Goal: Task Accomplishment & Management: Use online tool/utility

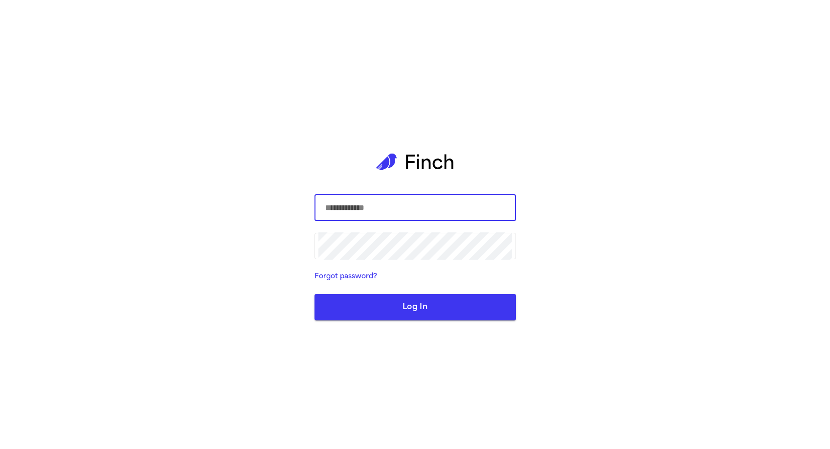
type input "****"
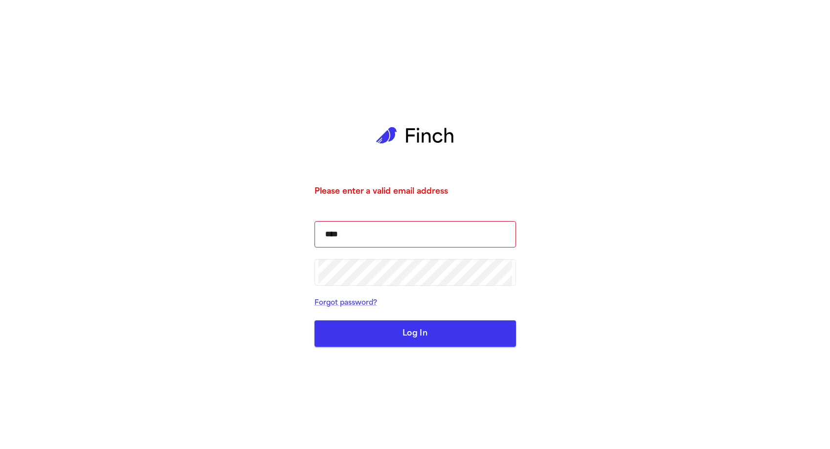
click at [391, 338] on button "Log In" at bounding box center [416, 333] width 202 height 26
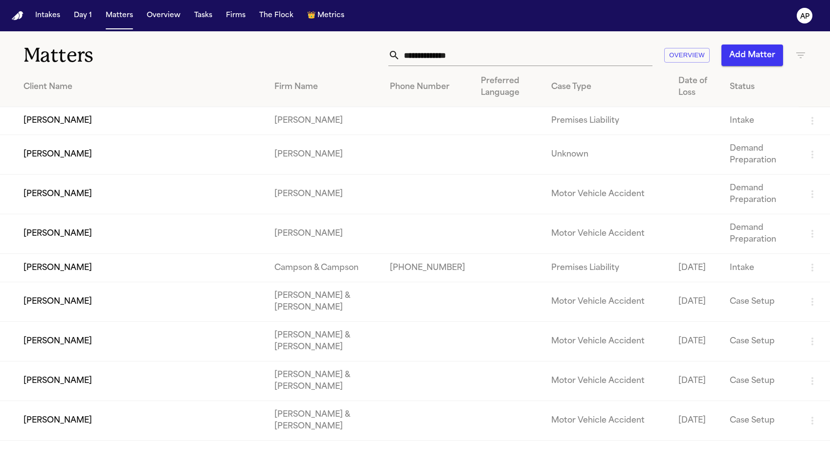
click at [415, 141] on td at bounding box center [427, 155] width 91 height 40
click at [154, 169] on td "Brian Walker" at bounding box center [133, 155] width 267 height 40
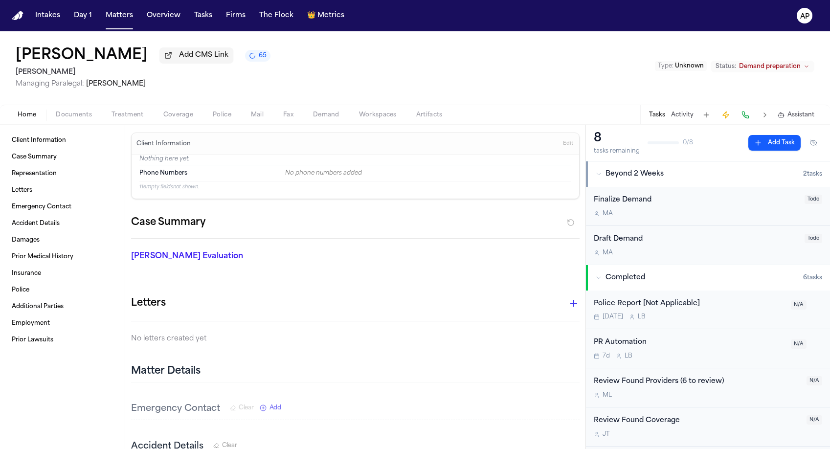
click at [333, 119] on span "Demand" at bounding box center [326, 115] width 26 height 8
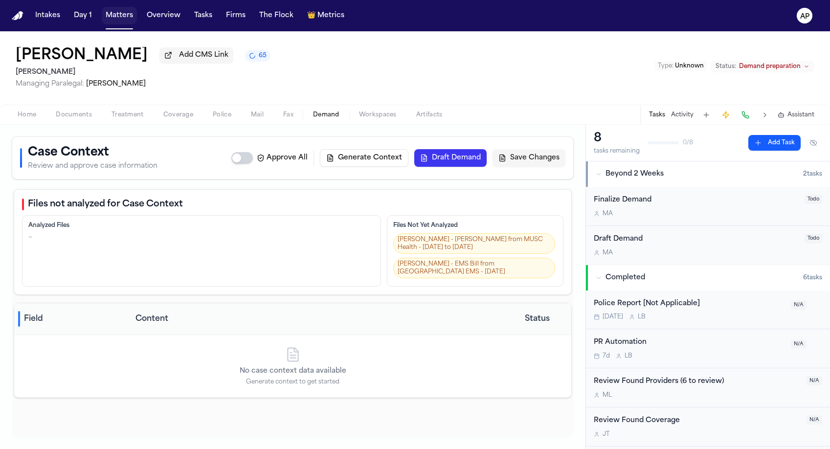
click at [118, 15] on button "Matters" at bounding box center [119, 16] width 35 height 18
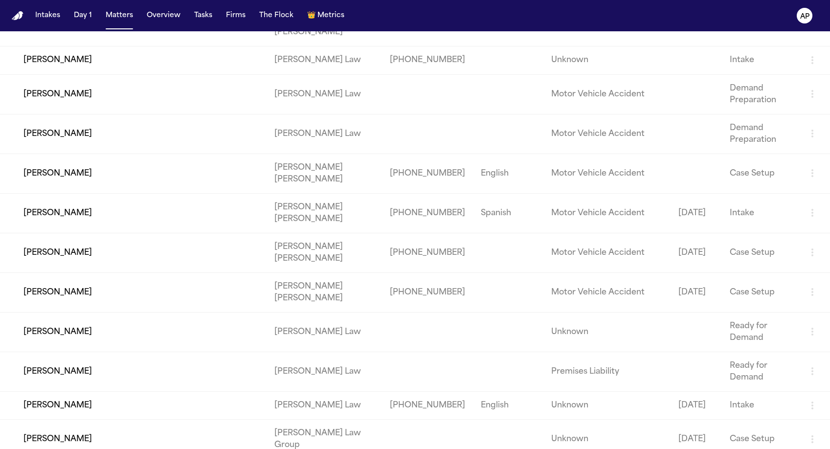
scroll to position [1868, 0]
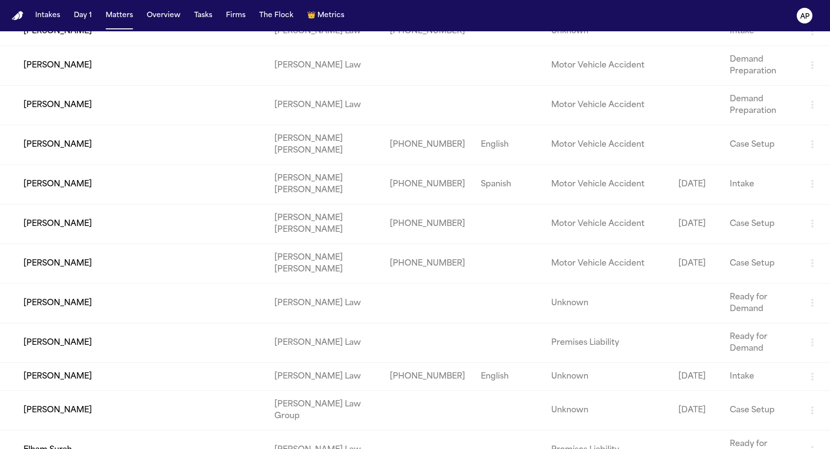
click at [143, 85] on td "Larry Davis" at bounding box center [133, 65] width 267 height 40
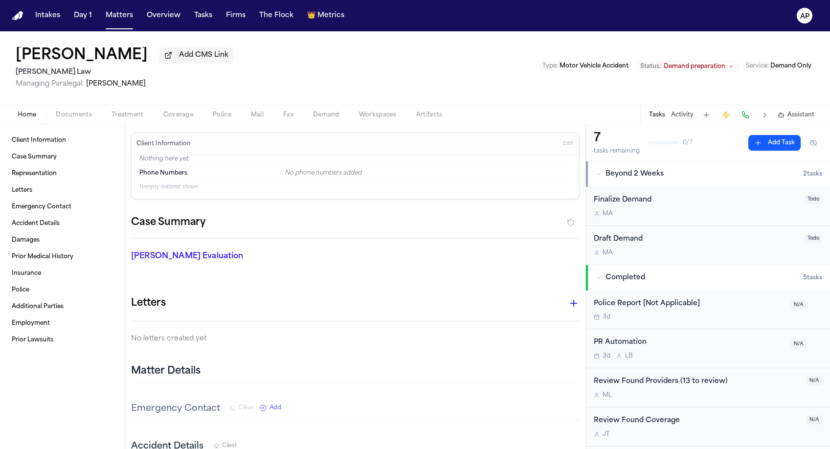
click at [336, 116] on span "Demand" at bounding box center [326, 115] width 26 height 8
select select "**********"
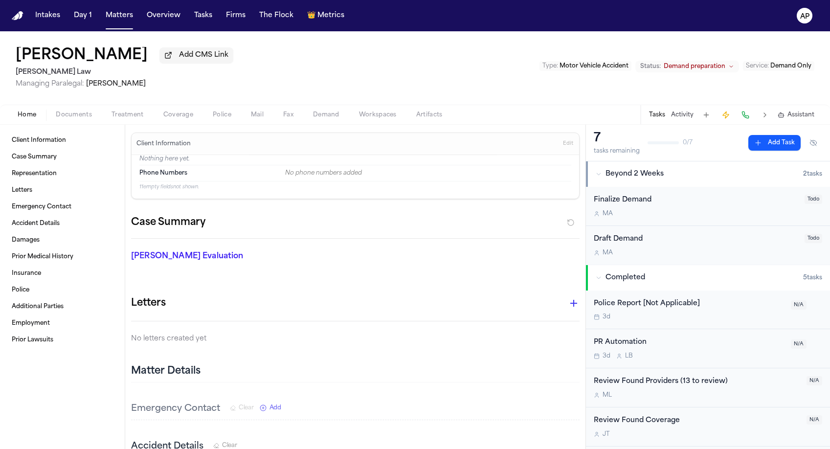
select select "**********"
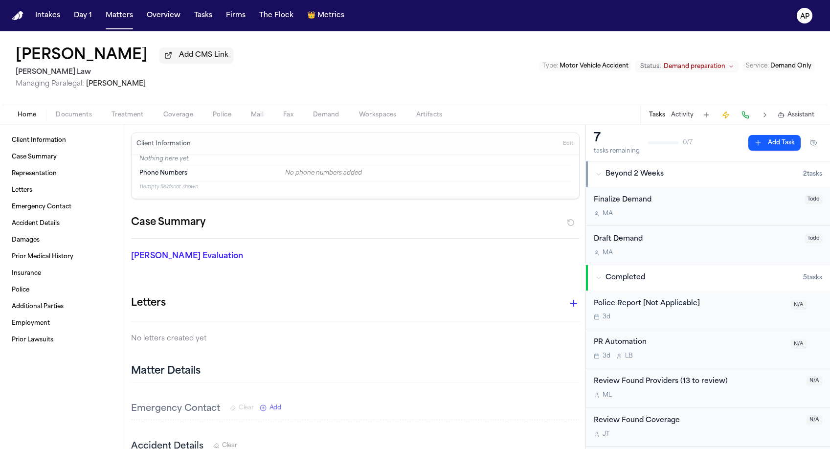
select select "**********"
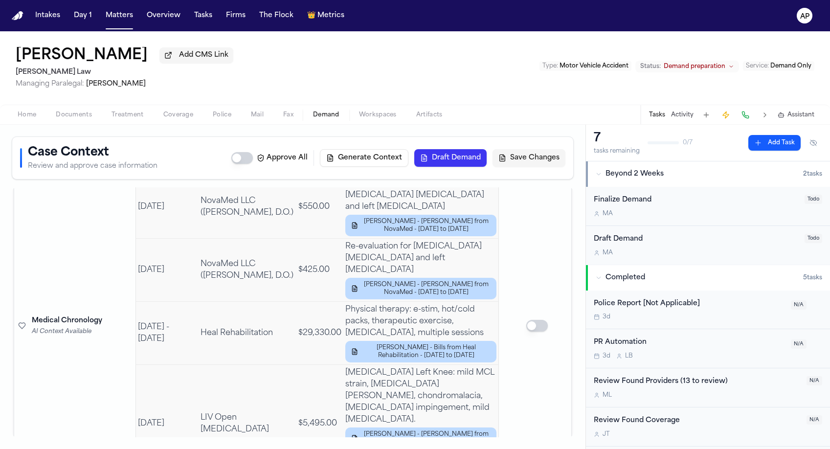
scroll to position [3022, 0]
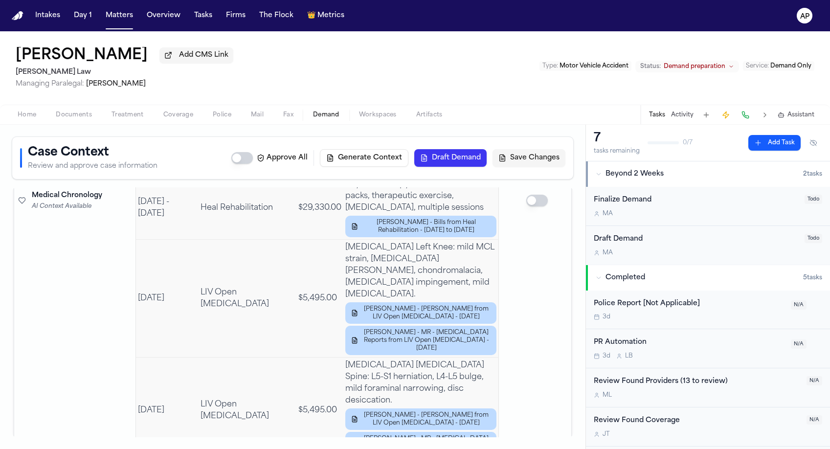
click at [388, 113] on span "Workspaces" at bounding box center [378, 115] width 38 height 8
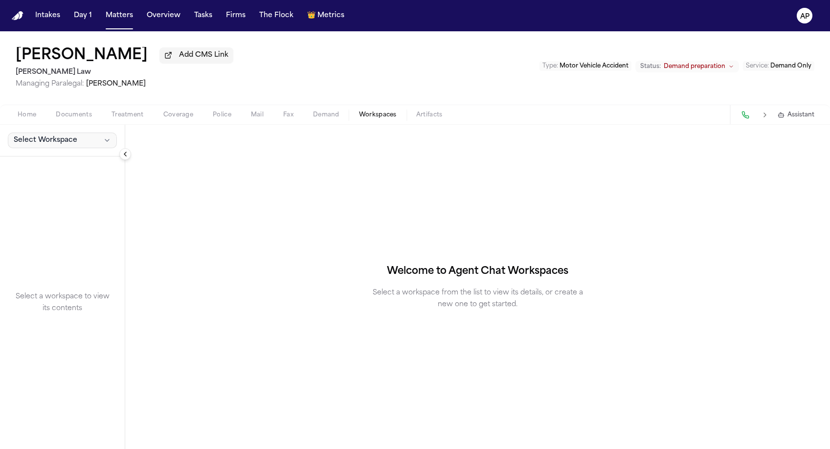
click at [78, 138] on button "Select Workspace" at bounding box center [62, 141] width 109 height 16
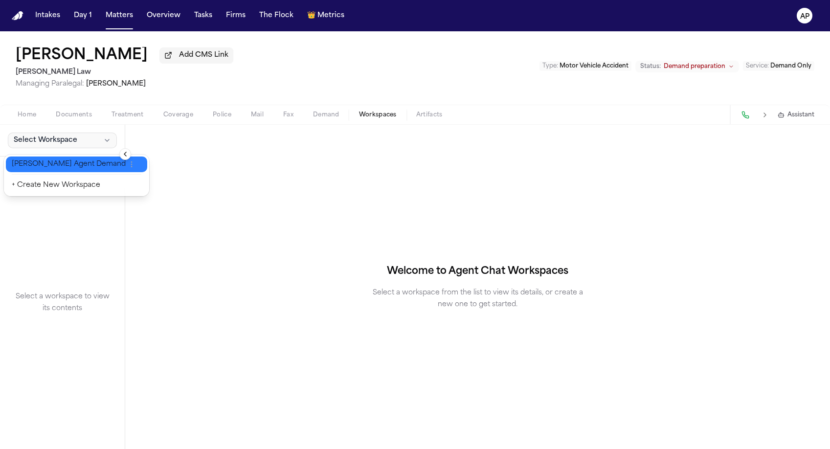
click at [69, 162] on span "[PERSON_NAME] Agent Demand" at bounding box center [69, 164] width 114 height 10
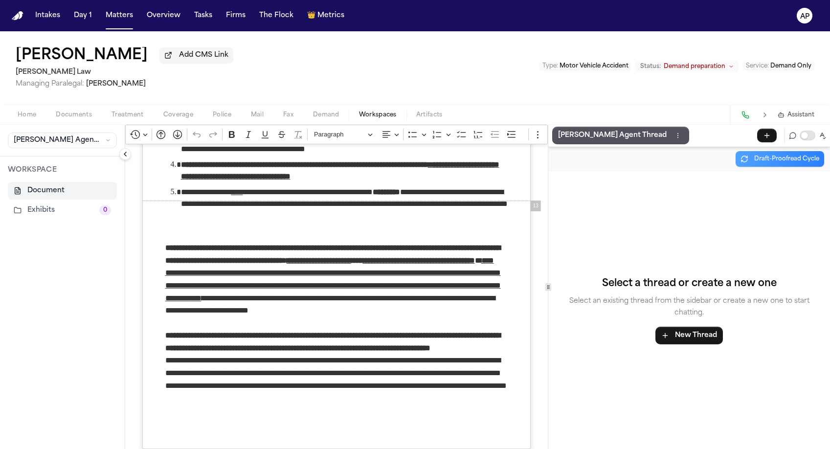
scroll to position [5567, 0]
click at [580, 135] on p "[PERSON_NAME] Agent Thread" at bounding box center [612, 136] width 109 height 12
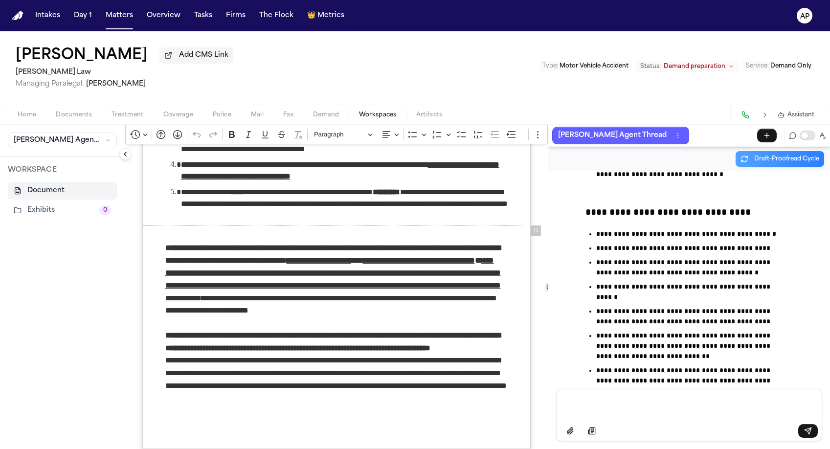
scroll to position [34569, 0]
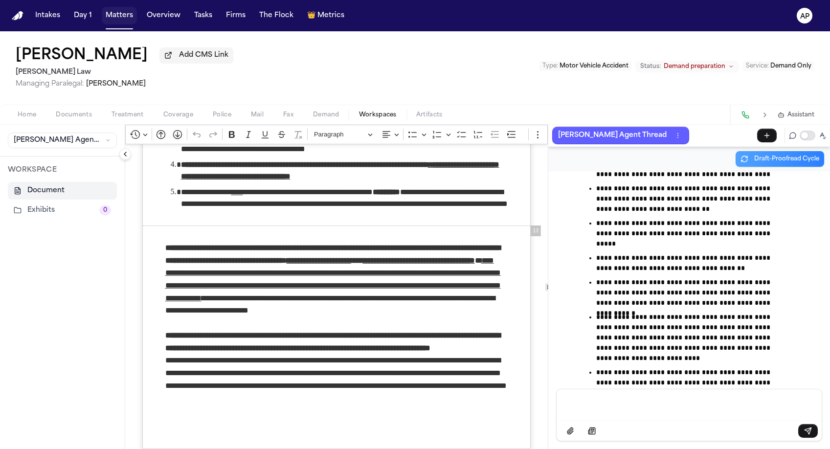
click at [125, 13] on button "Matters" at bounding box center [119, 16] width 35 height 18
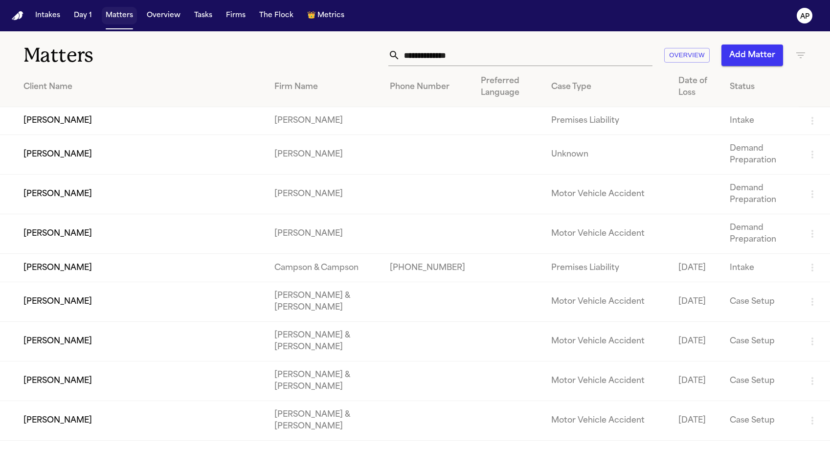
click at [126, 11] on button "Matters" at bounding box center [119, 16] width 35 height 18
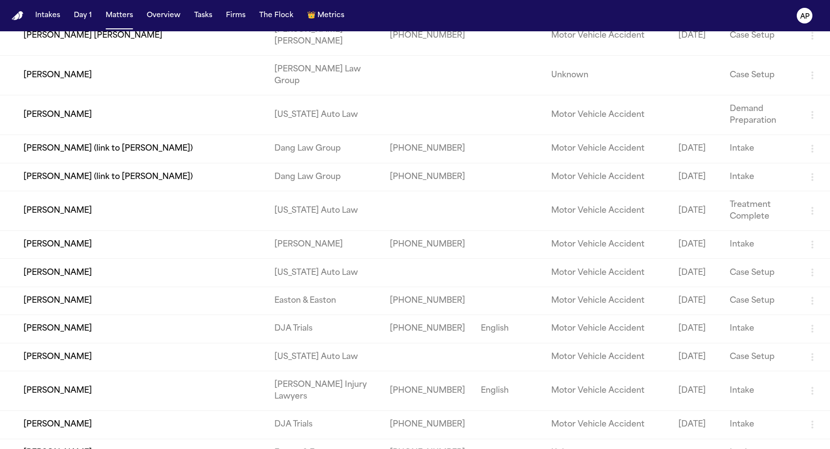
scroll to position [2631, 0]
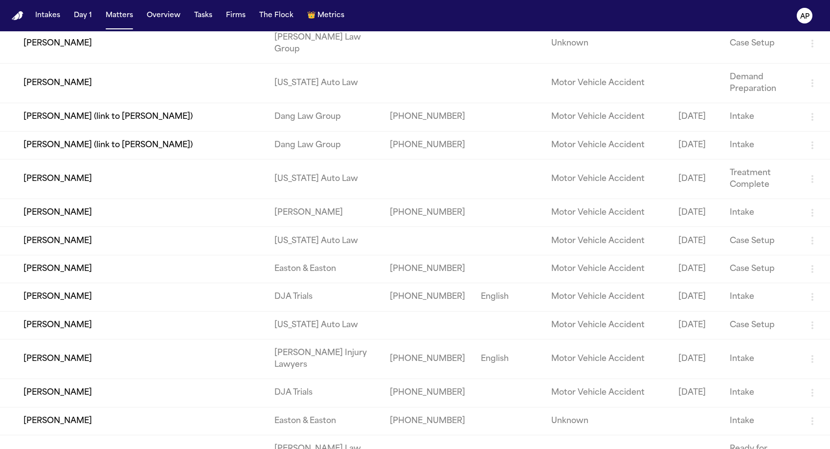
click at [85, 103] on td "Shelina Ramsey" at bounding box center [133, 84] width 267 height 40
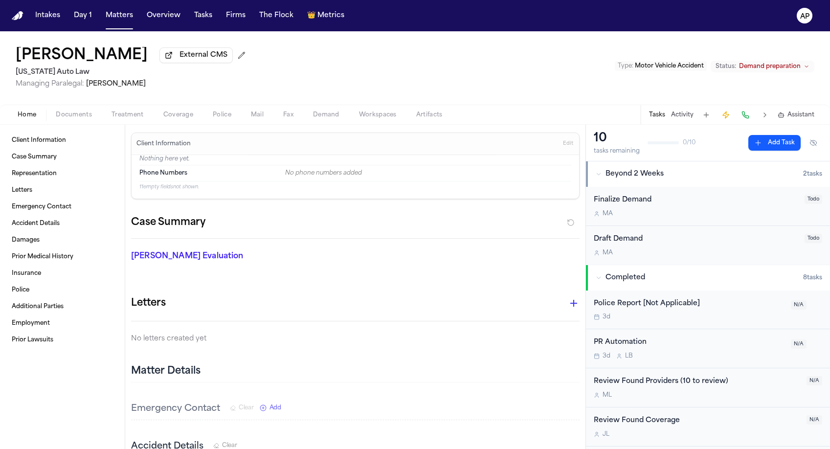
click at [385, 115] on span "Workspaces" at bounding box center [378, 115] width 38 height 8
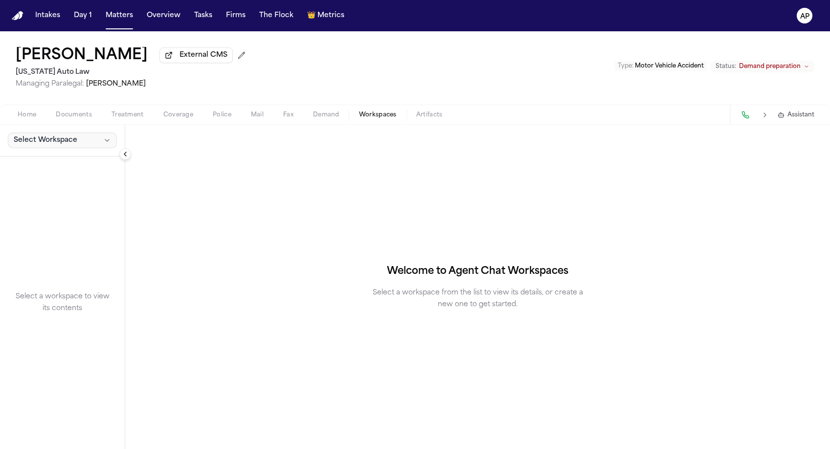
click at [90, 136] on button "Select Workspace" at bounding box center [62, 141] width 109 height 16
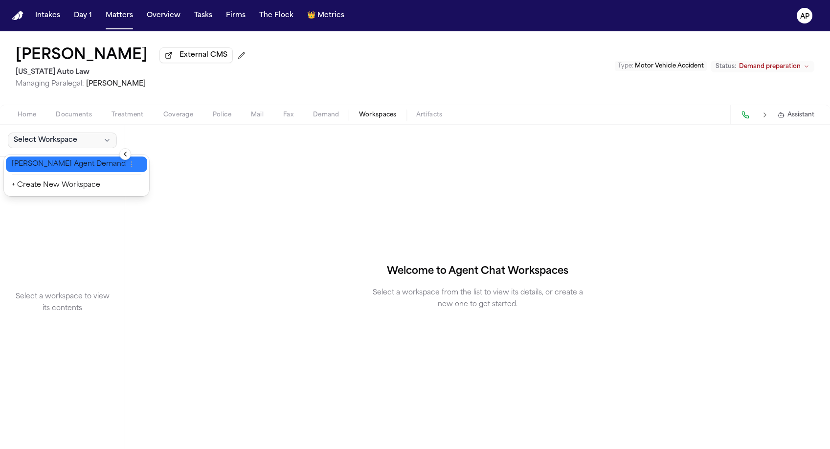
click at [72, 166] on span "[PERSON_NAME] Agent Demand" at bounding box center [69, 164] width 114 height 10
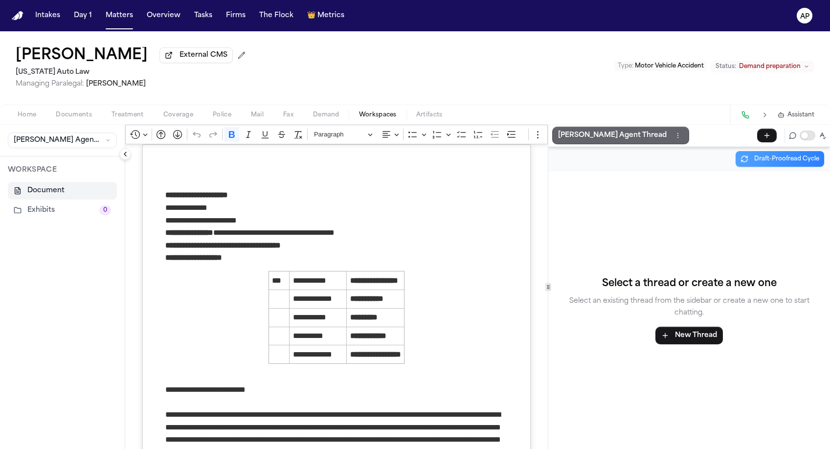
click at [612, 133] on p "[PERSON_NAME] Agent Thread" at bounding box center [612, 136] width 109 height 12
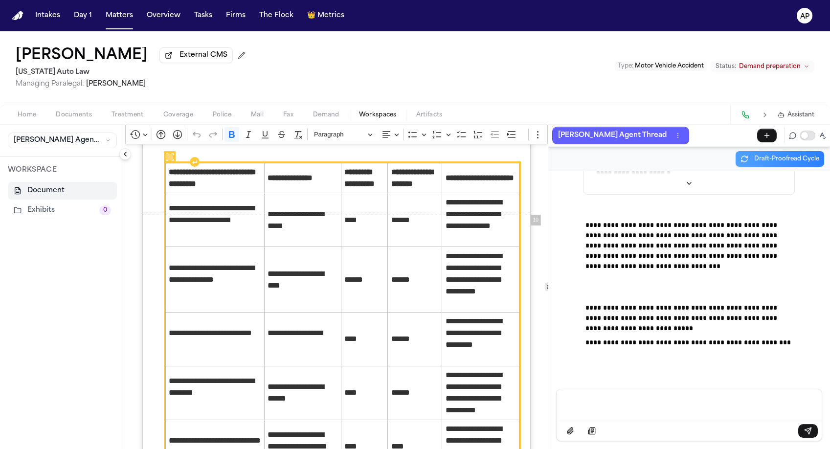
scroll to position [4500, 0]
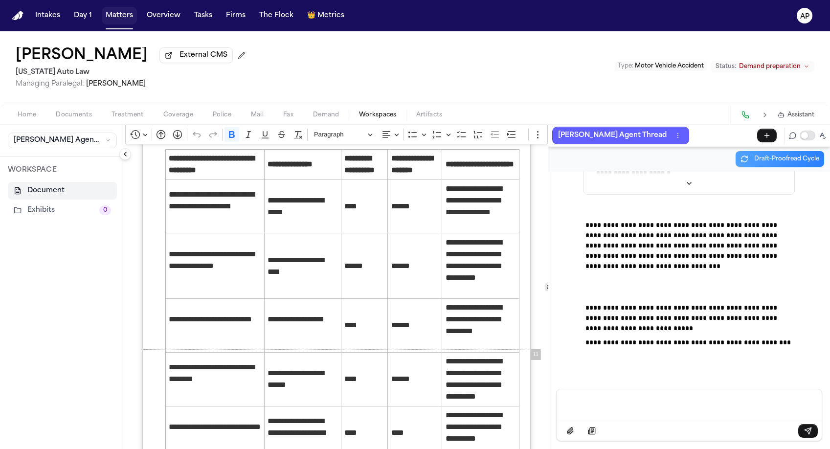
click at [117, 15] on button "Matters" at bounding box center [119, 16] width 35 height 18
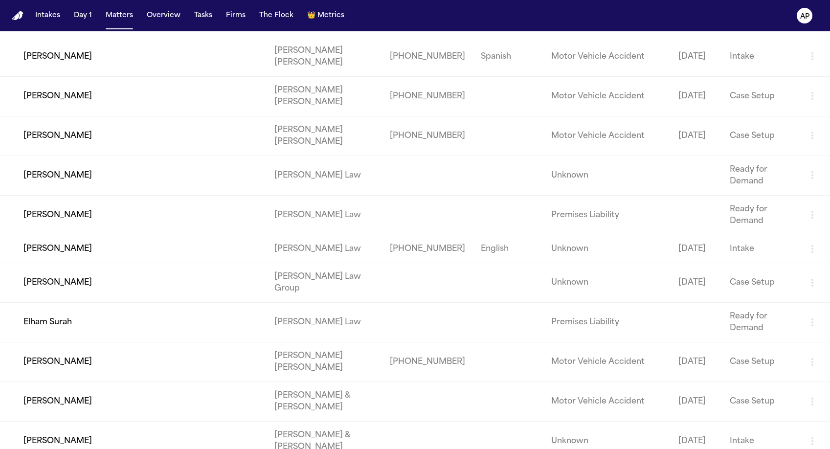
scroll to position [2228, 0]
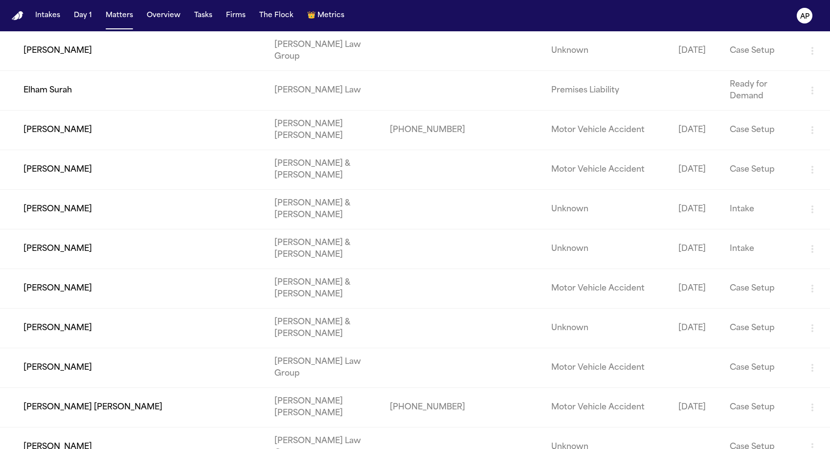
click at [164, 111] on td "Elham Surah" at bounding box center [133, 91] width 267 height 40
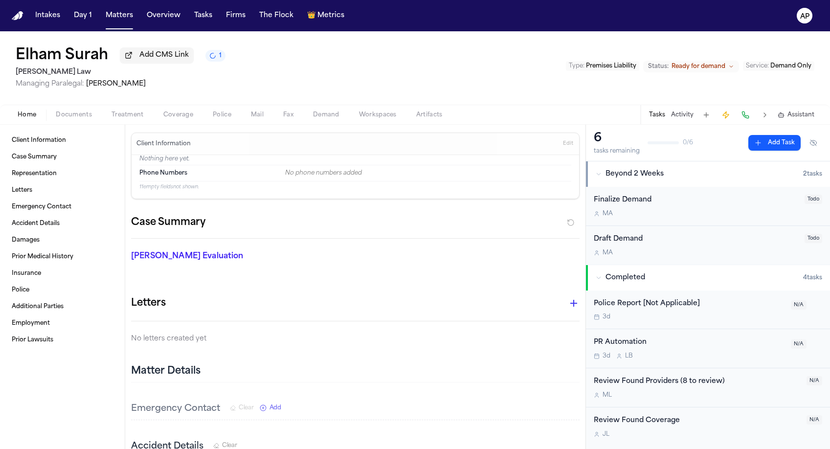
click at [321, 112] on span "Demand" at bounding box center [326, 115] width 26 height 8
select select "**********"
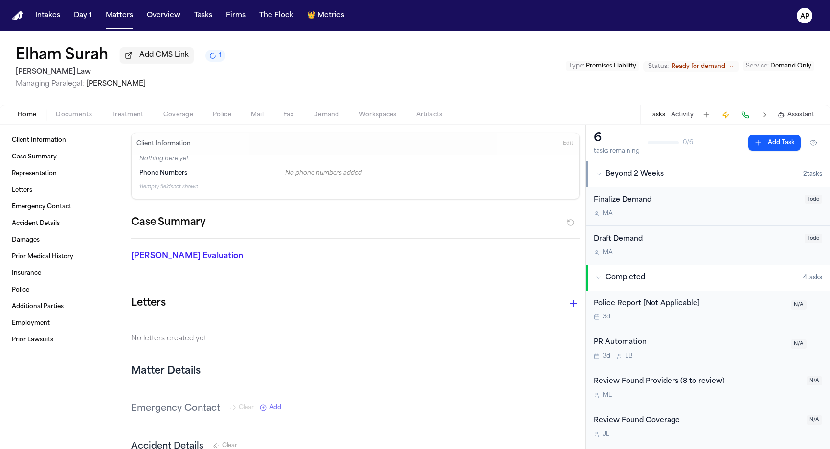
select select "**********"
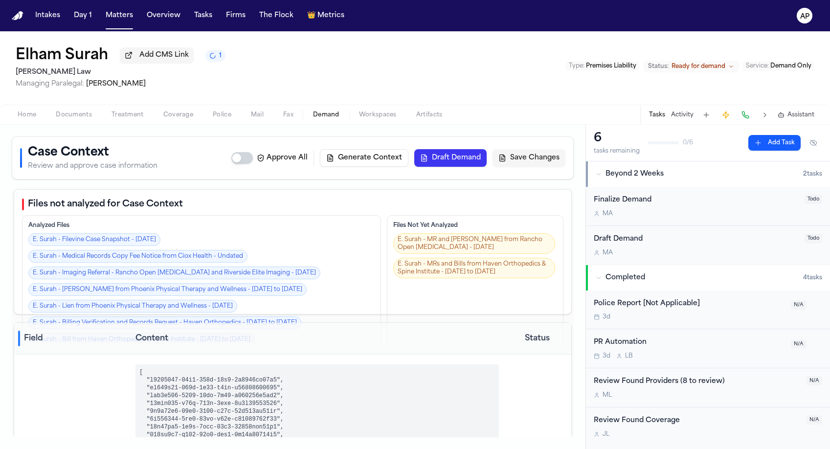
scroll to position [519, 0]
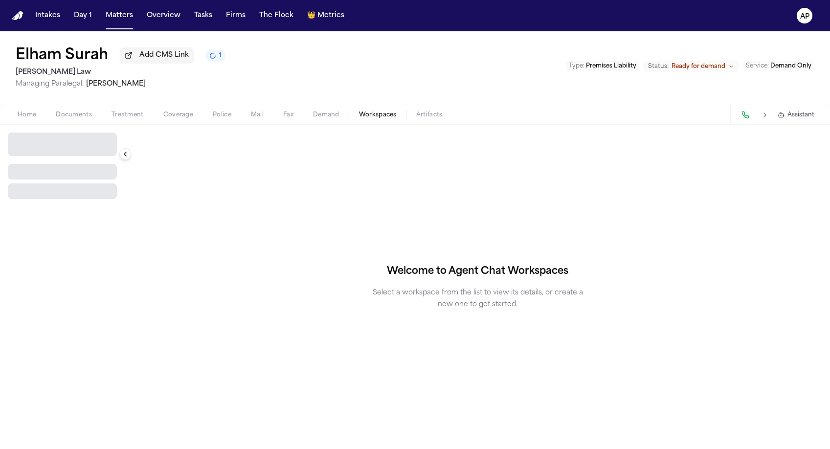
click at [389, 118] on span "Workspaces" at bounding box center [378, 115] width 38 height 8
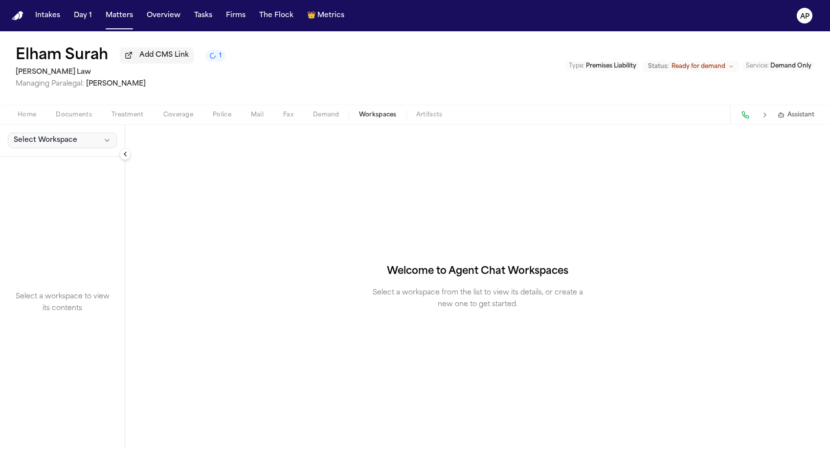
click at [77, 142] on button "Select Workspace" at bounding box center [62, 141] width 109 height 16
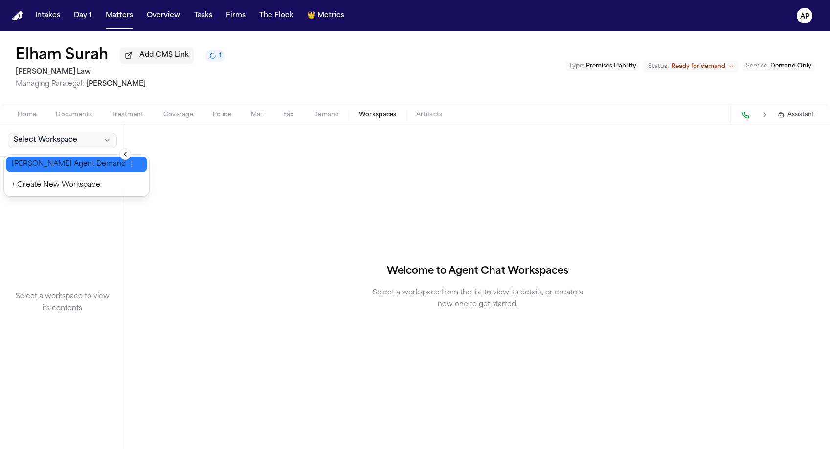
click at [71, 167] on span "[PERSON_NAME] Agent Demand" at bounding box center [69, 164] width 114 height 10
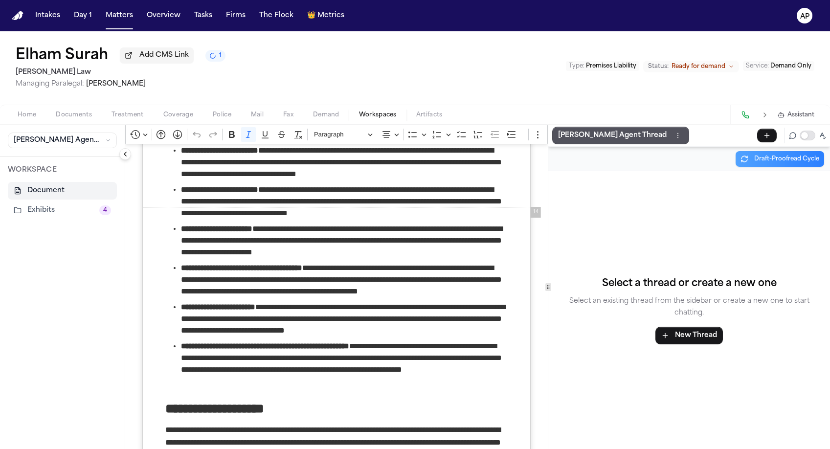
scroll to position [6521, 0]
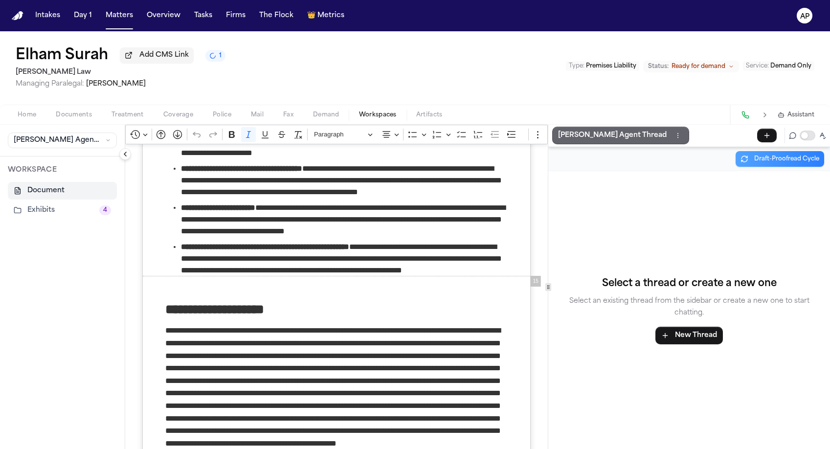
click at [575, 135] on p "[PERSON_NAME] Agent Thread" at bounding box center [612, 136] width 109 height 12
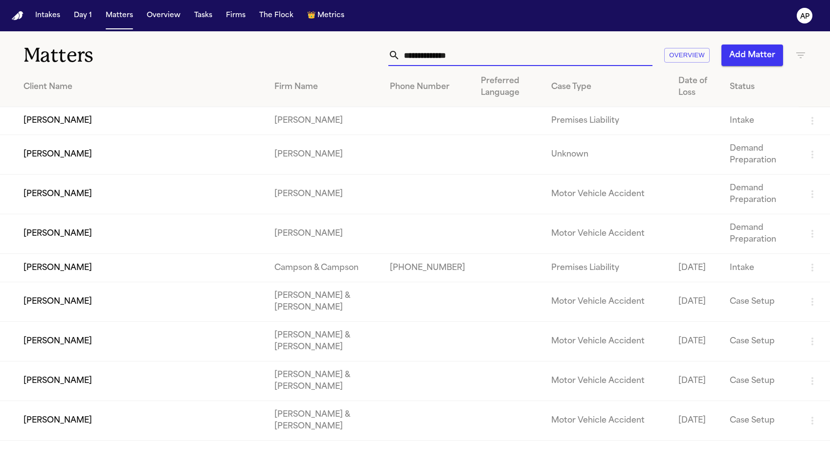
click at [504, 54] on input "text" at bounding box center [526, 56] width 252 height 22
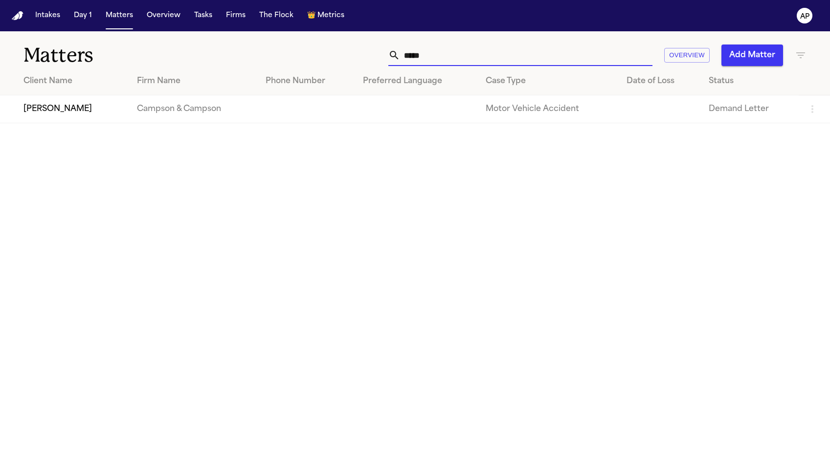
type input "*****"
click at [210, 111] on td "Campson & Campson" at bounding box center [193, 109] width 129 height 28
click at [355, 118] on td at bounding box center [306, 109] width 97 height 28
click at [167, 114] on td "Campson & Campson" at bounding box center [193, 109] width 129 height 28
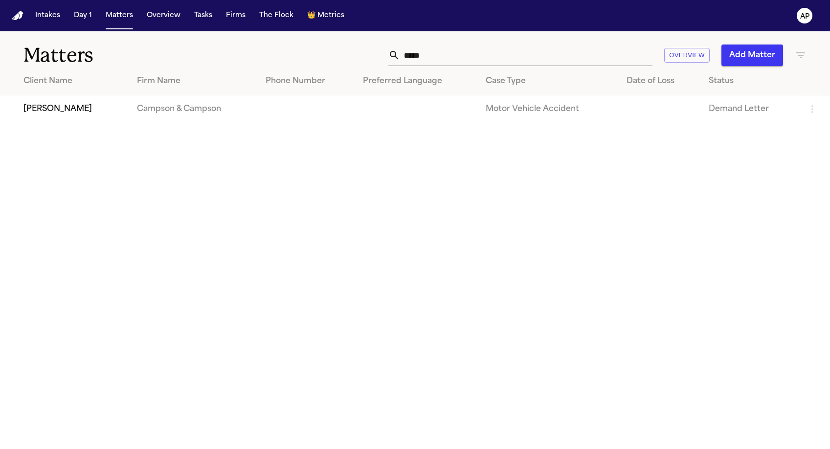
click at [77, 117] on td "Yunior Pereya Batista" at bounding box center [64, 109] width 129 height 28
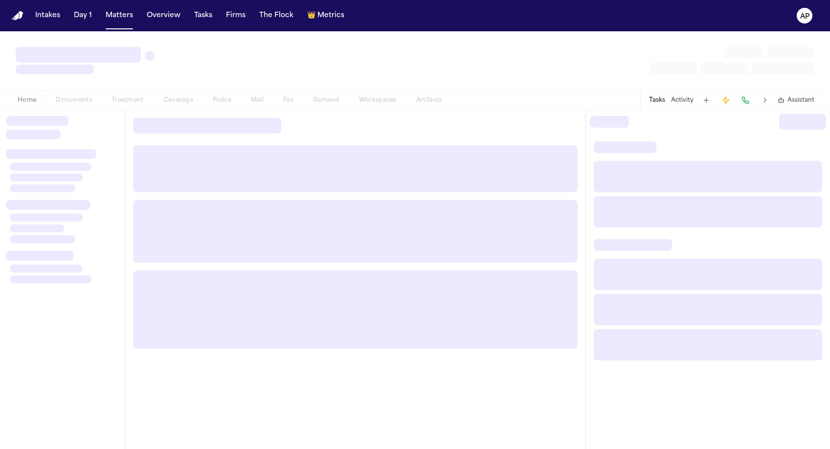
click at [77, 117] on div at bounding box center [62, 129] width 113 height 27
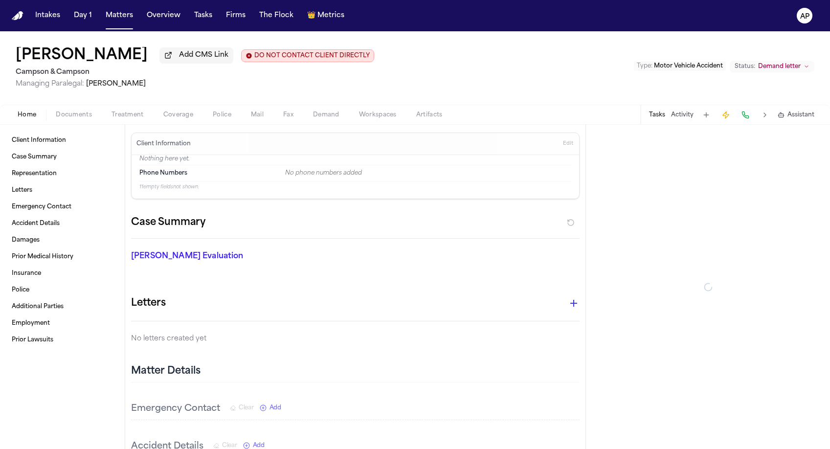
click at [332, 123] on div "Home Documents Treatment Coverage Police Mail Fax Demand Workspaces Artifacts T…" at bounding box center [415, 115] width 830 height 20
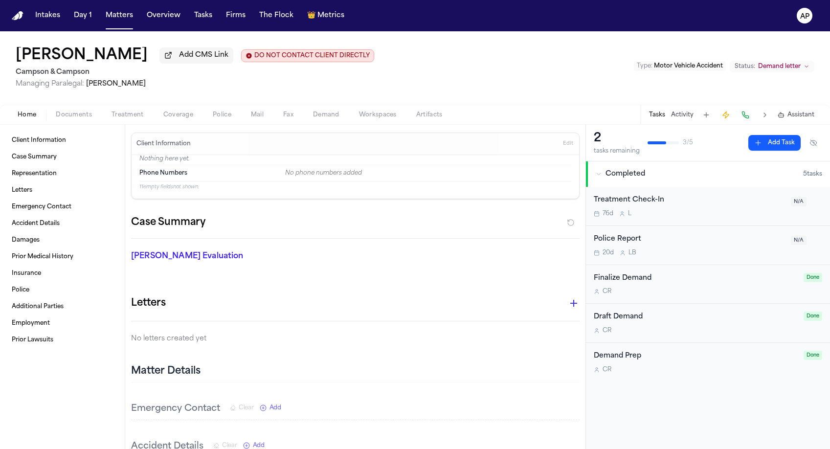
click at [330, 121] on span "button" at bounding box center [326, 120] width 38 height 1
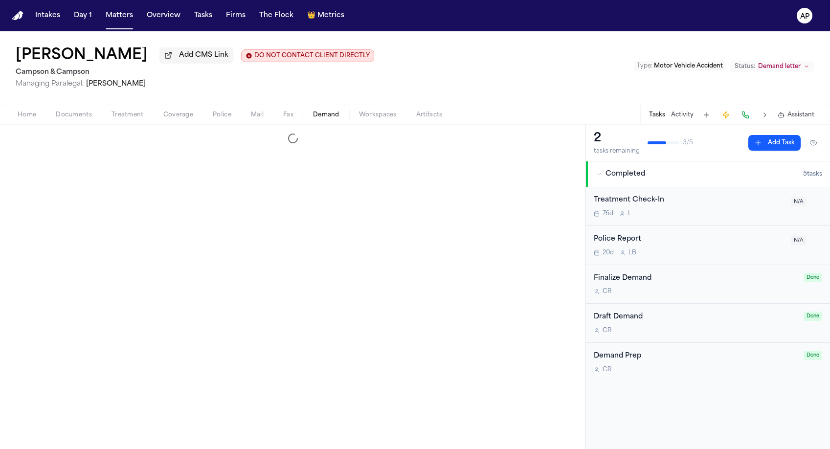
select select "**********"
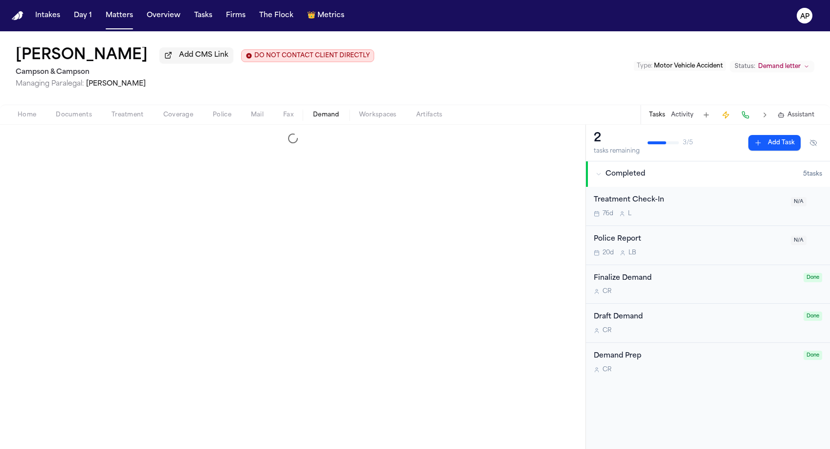
select select "**********"
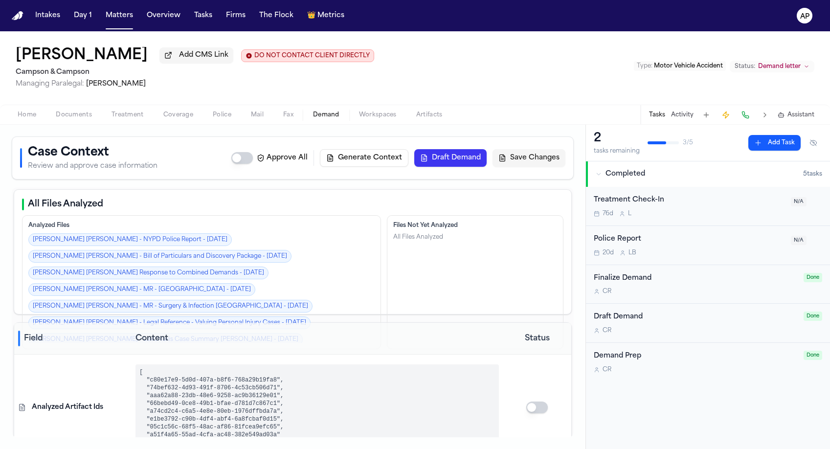
click at [392, 162] on button "Generate Context" at bounding box center [364, 158] width 89 height 18
click at [447, 163] on button "Draft Demand" at bounding box center [450, 158] width 72 height 18
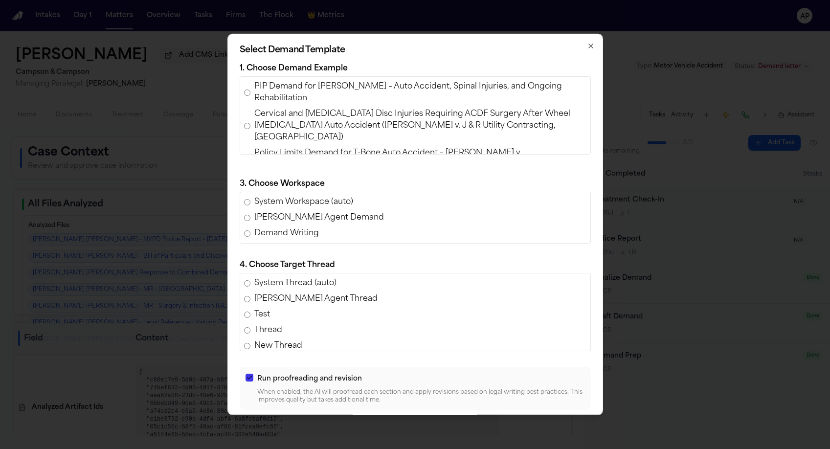
click at [286, 91] on span "PIP Demand for Olliah Snell – Auto Accident, Spinal Injuries, and Ongoing Rehab…" at bounding box center [420, 92] width 332 height 23
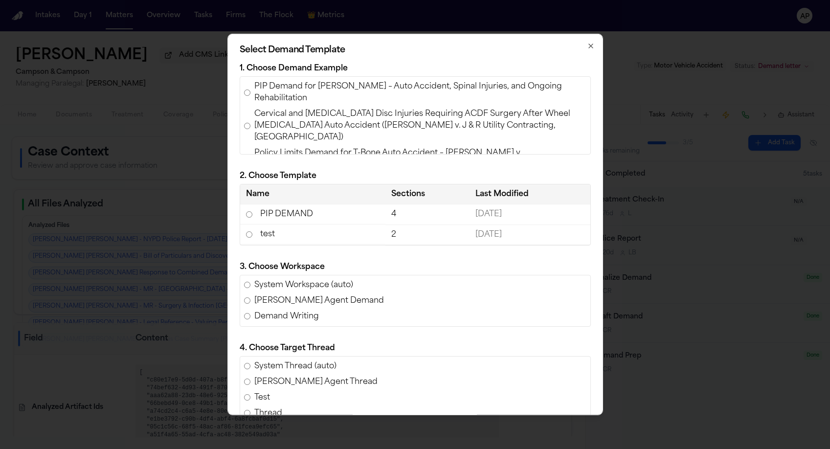
click at [286, 122] on span "Cervical and Lumbar Disc Injuries Requiring ACDF Surgery After Wheel Detachment…" at bounding box center [420, 125] width 332 height 35
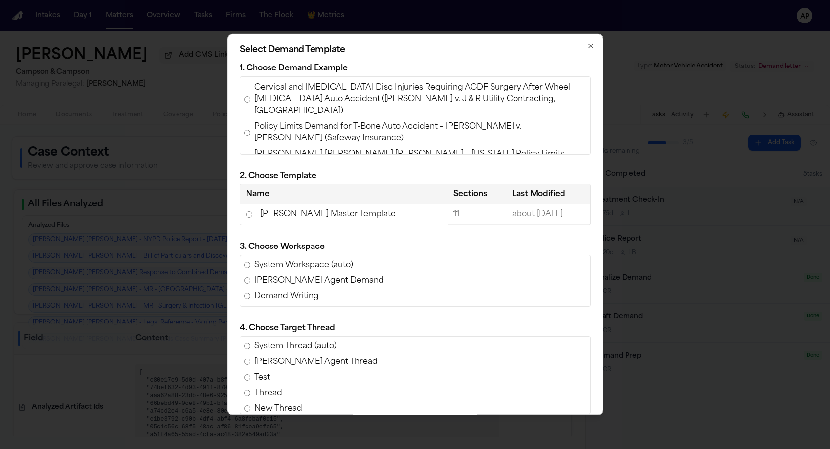
scroll to position [31, 0]
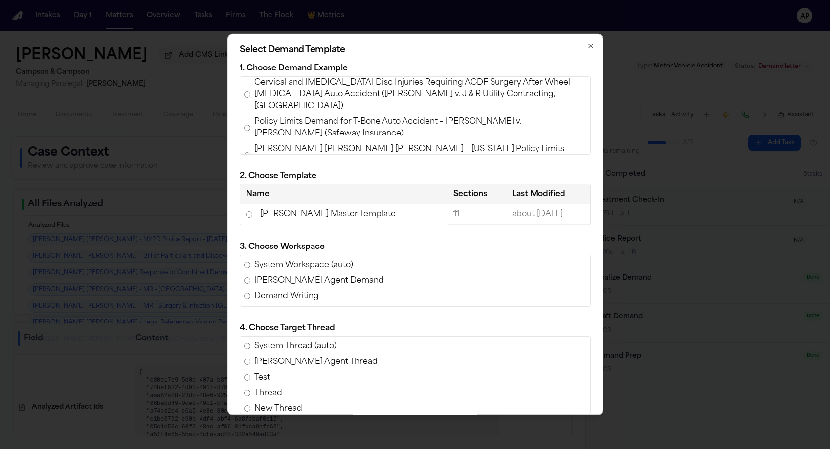
click at [329, 214] on td "Romanow Master Template" at bounding box center [344, 214] width 208 height 20
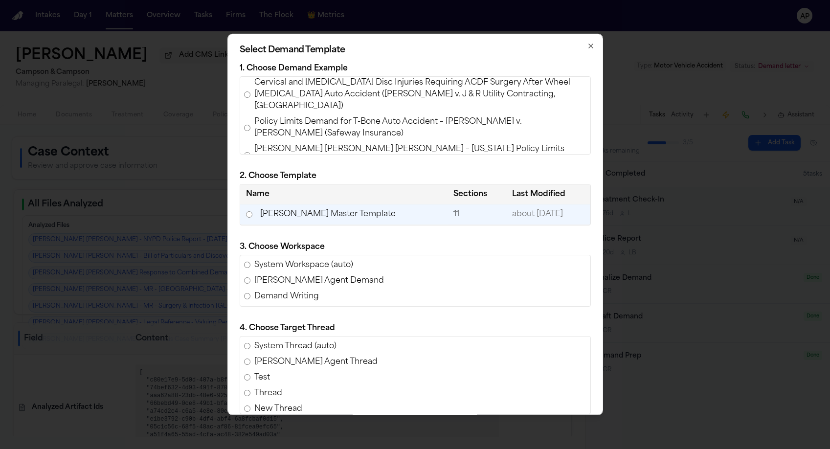
scroll to position [103, 0]
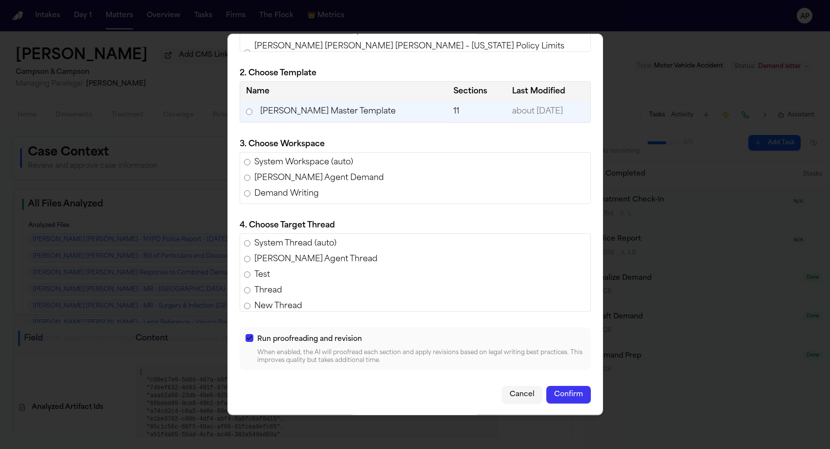
click at [581, 393] on button "Confirm" at bounding box center [568, 394] width 45 height 18
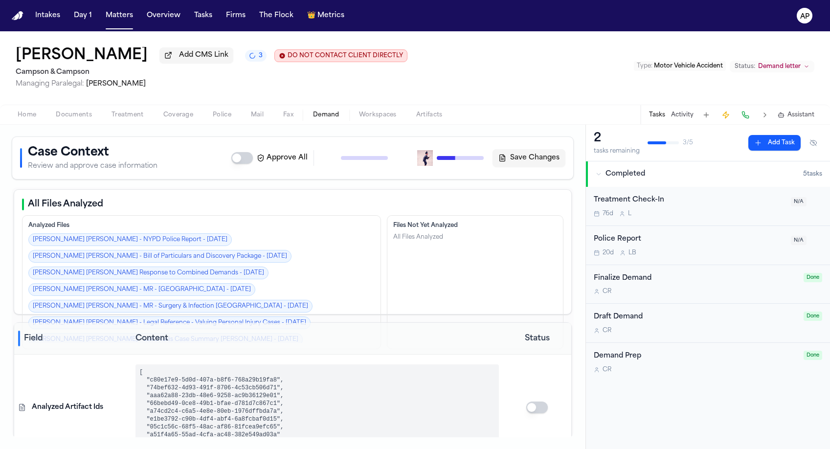
click at [365, 113] on span "Workspaces" at bounding box center [378, 115] width 38 height 8
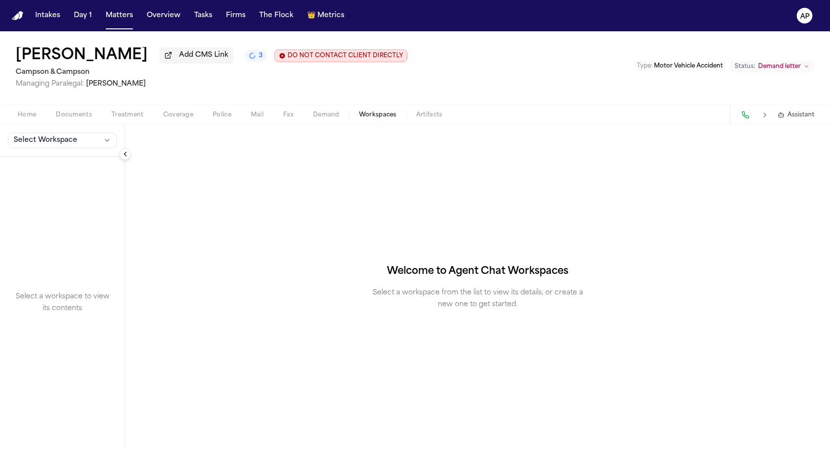
click at [47, 151] on div "Select Workspace" at bounding box center [62, 141] width 125 height 32
click at [40, 143] on span "Select Workspace" at bounding box center [46, 140] width 64 height 10
click at [155, 88] on div "Yunior Pereya Batista Add CMS Link 3 DO NOT CONTACT CLIENT DIRECTLY DO NOT CONT…" at bounding box center [415, 240] width 830 height 418
click at [72, 141] on span "Select Workspace" at bounding box center [46, 140] width 64 height 10
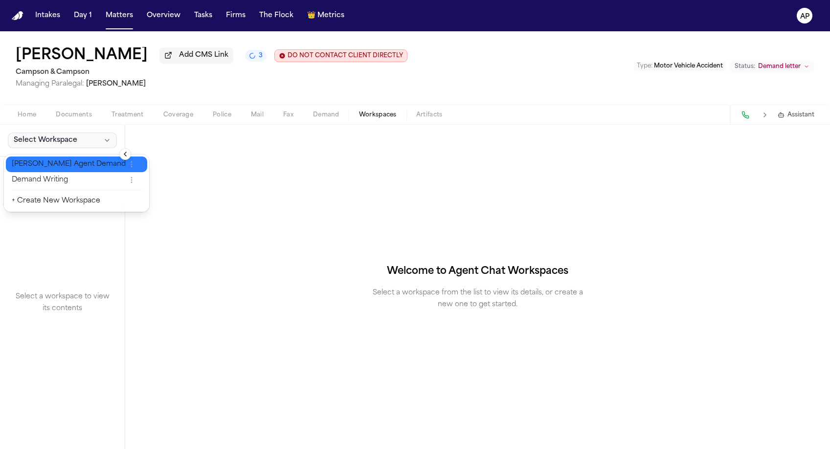
click at [70, 161] on span "[PERSON_NAME] Agent Demand" at bounding box center [69, 164] width 114 height 10
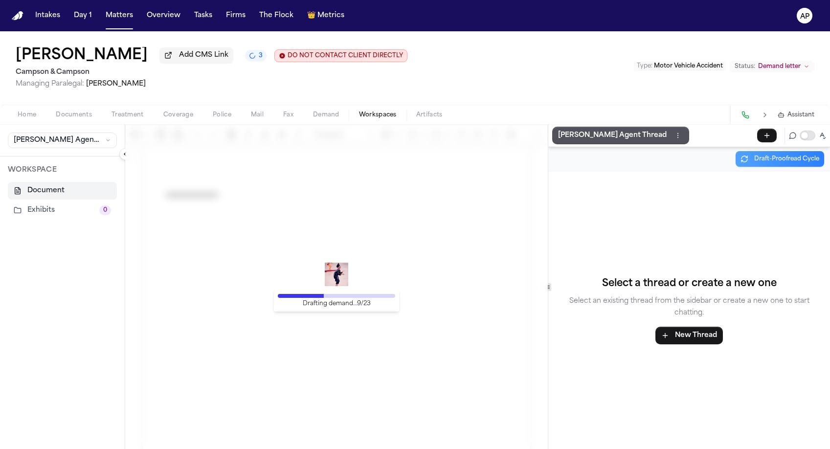
click at [308, 117] on button "Demand" at bounding box center [326, 115] width 46 height 12
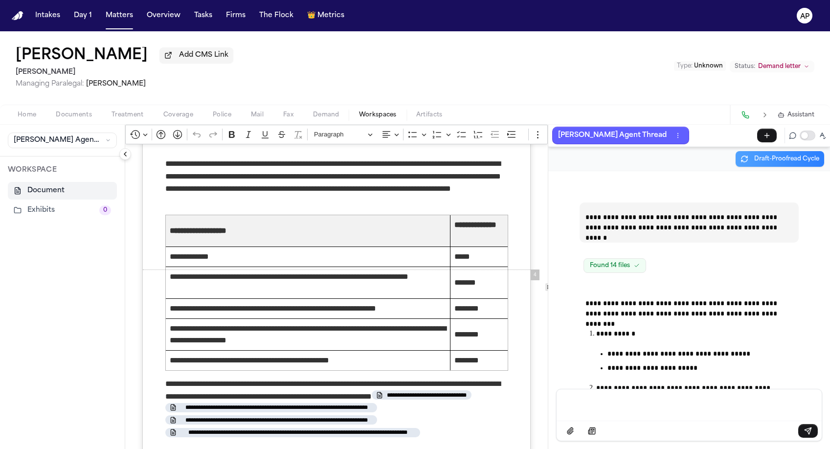
scroll to position [20372, 0]
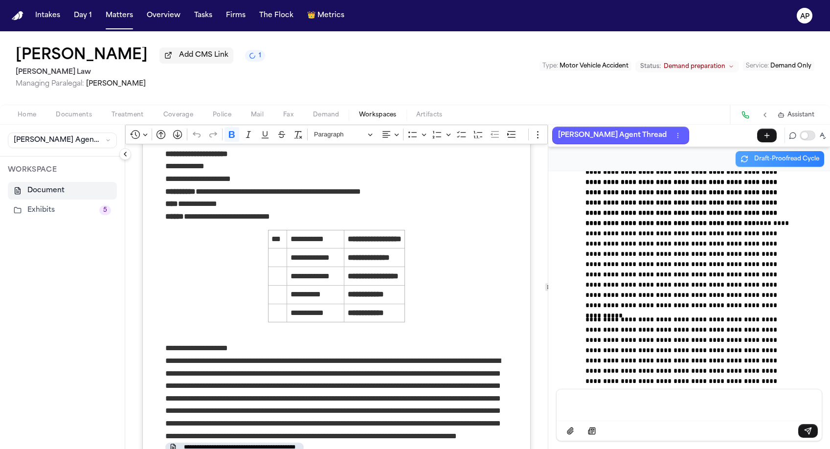
scroll to position [33828, 0]
